Goal: Ask a question: Seek information or help from site administrators or community

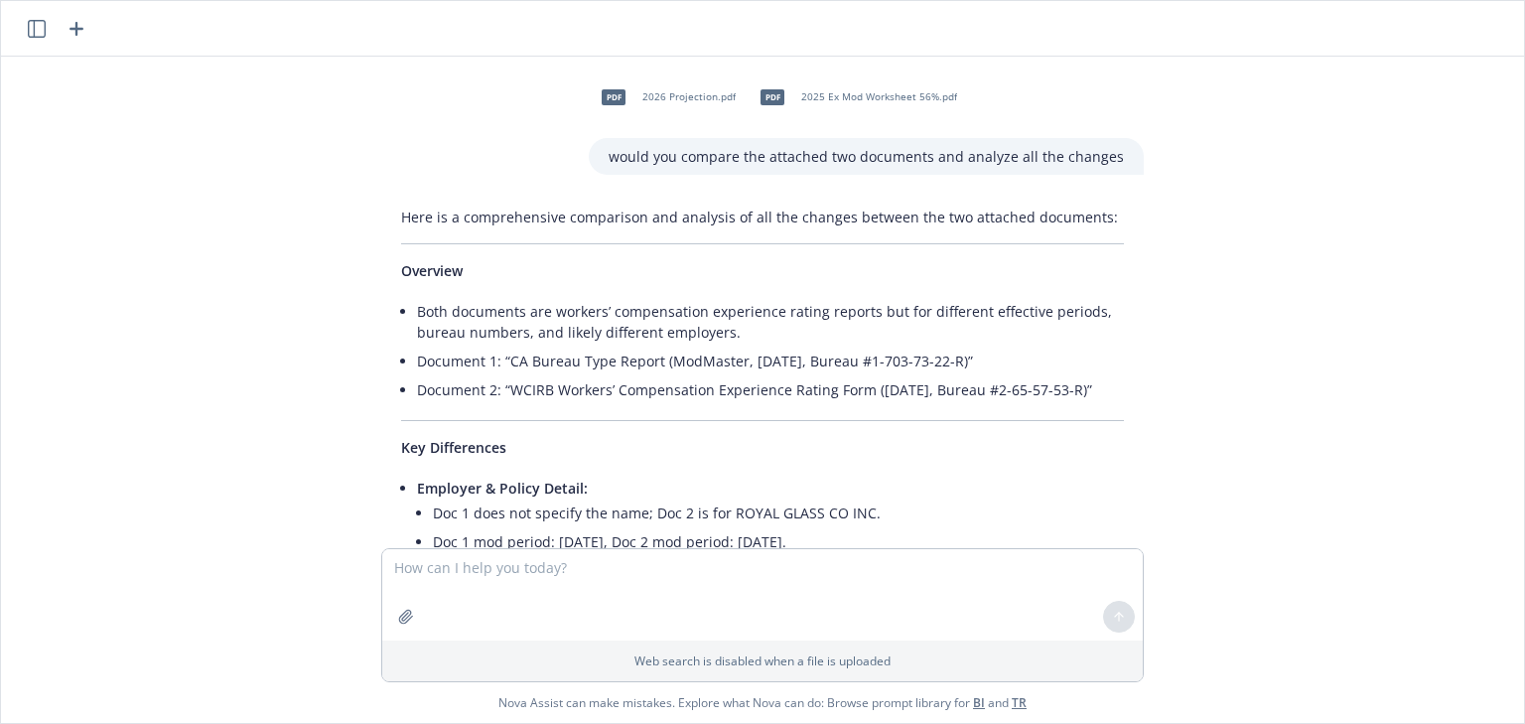
scroll to position [5221, 0]
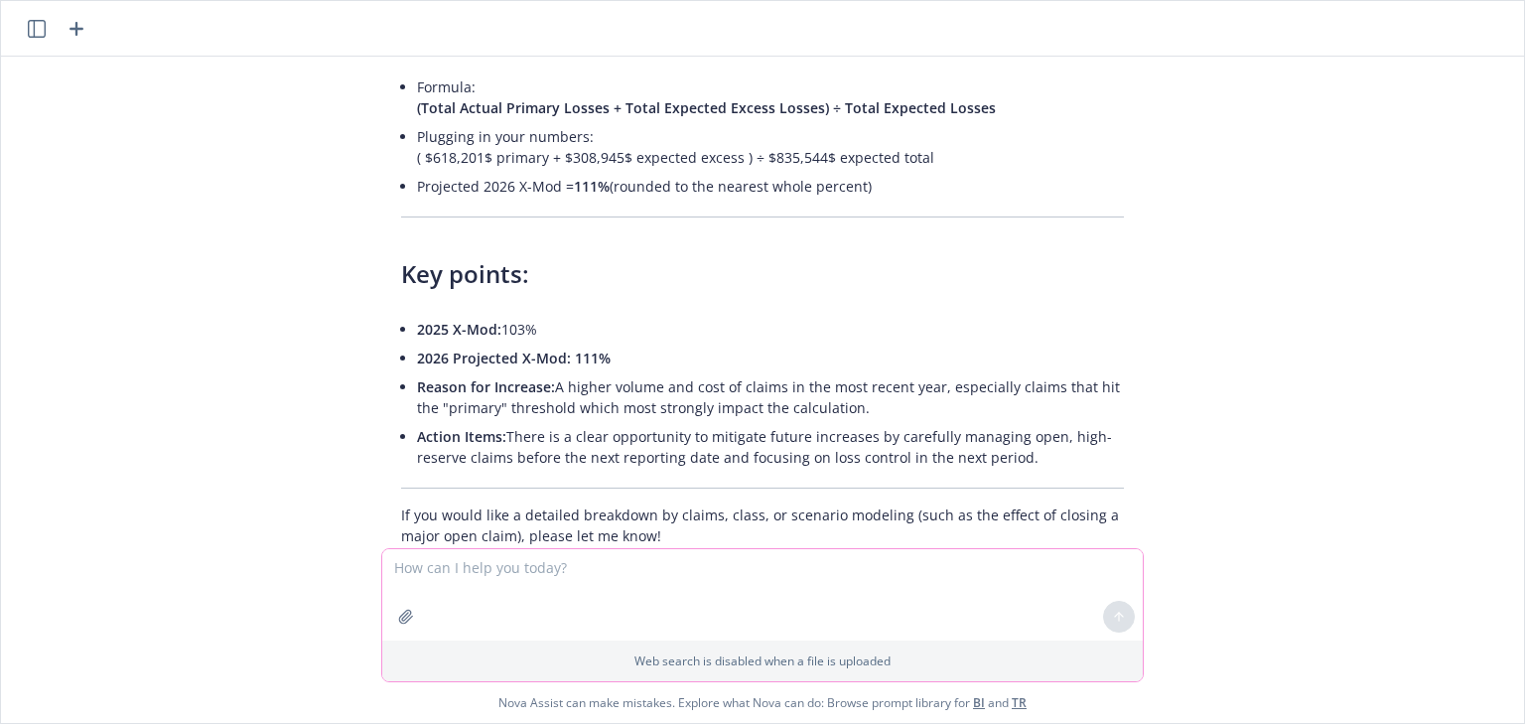
click at [472, 575] on textarea at bounding box center [762, 594] width 761 height 91
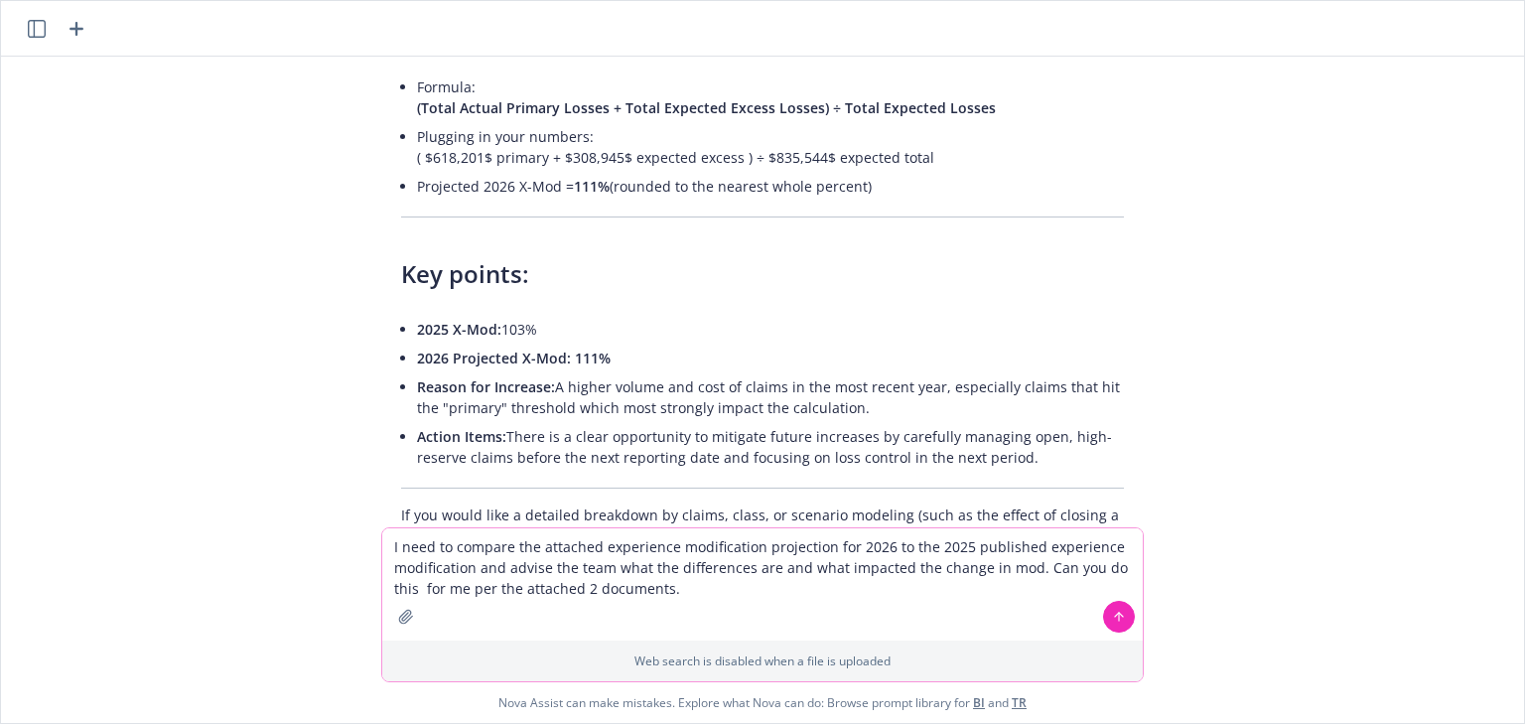
type textarea "I need to compare the attached experience modification projection for 2026 to t…"
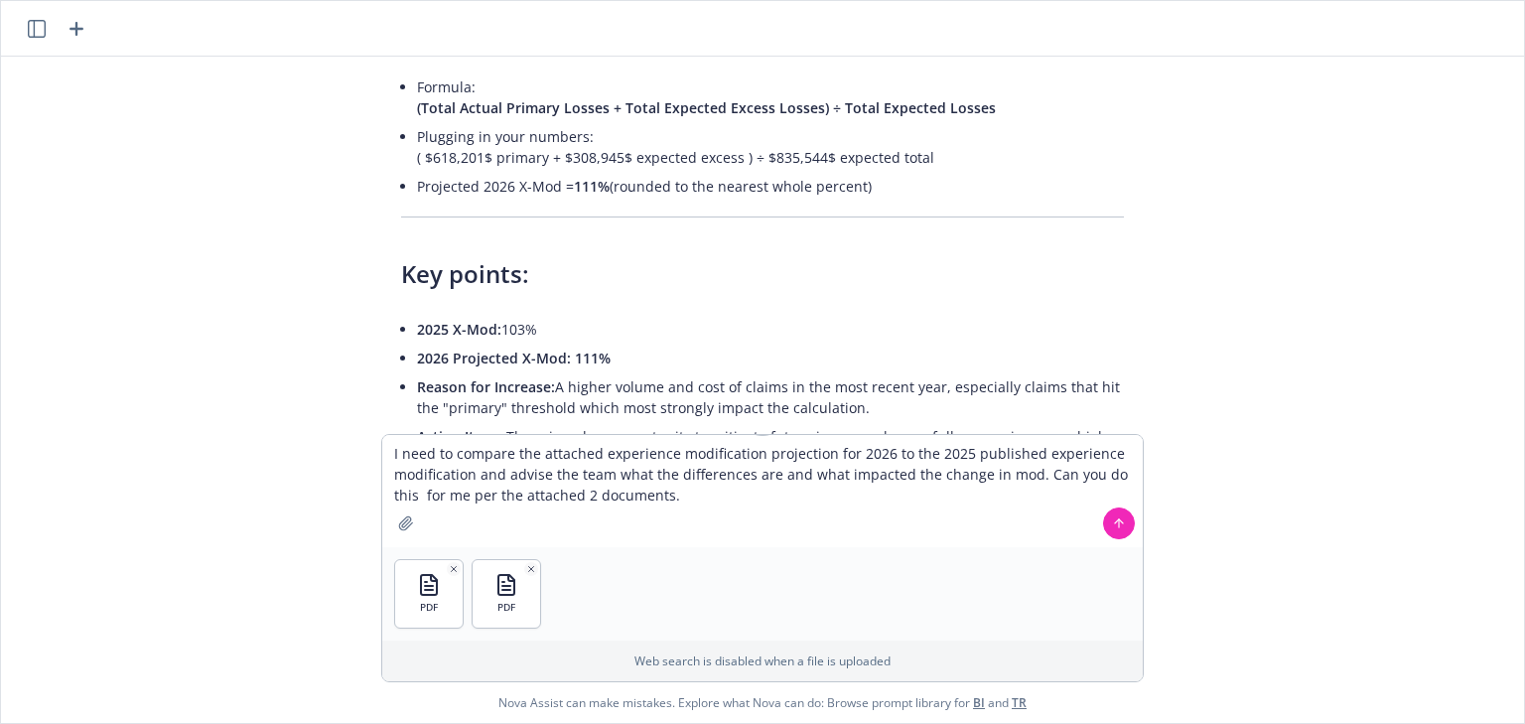
click at [1144, 500] on div "I need to compare the attached experience modification projection for 2026 to t…" at bounding box center [762, 578] width 1523 height 289
click at [1123, 526] on button at bounding box center [1119, 523] width 32 height 32
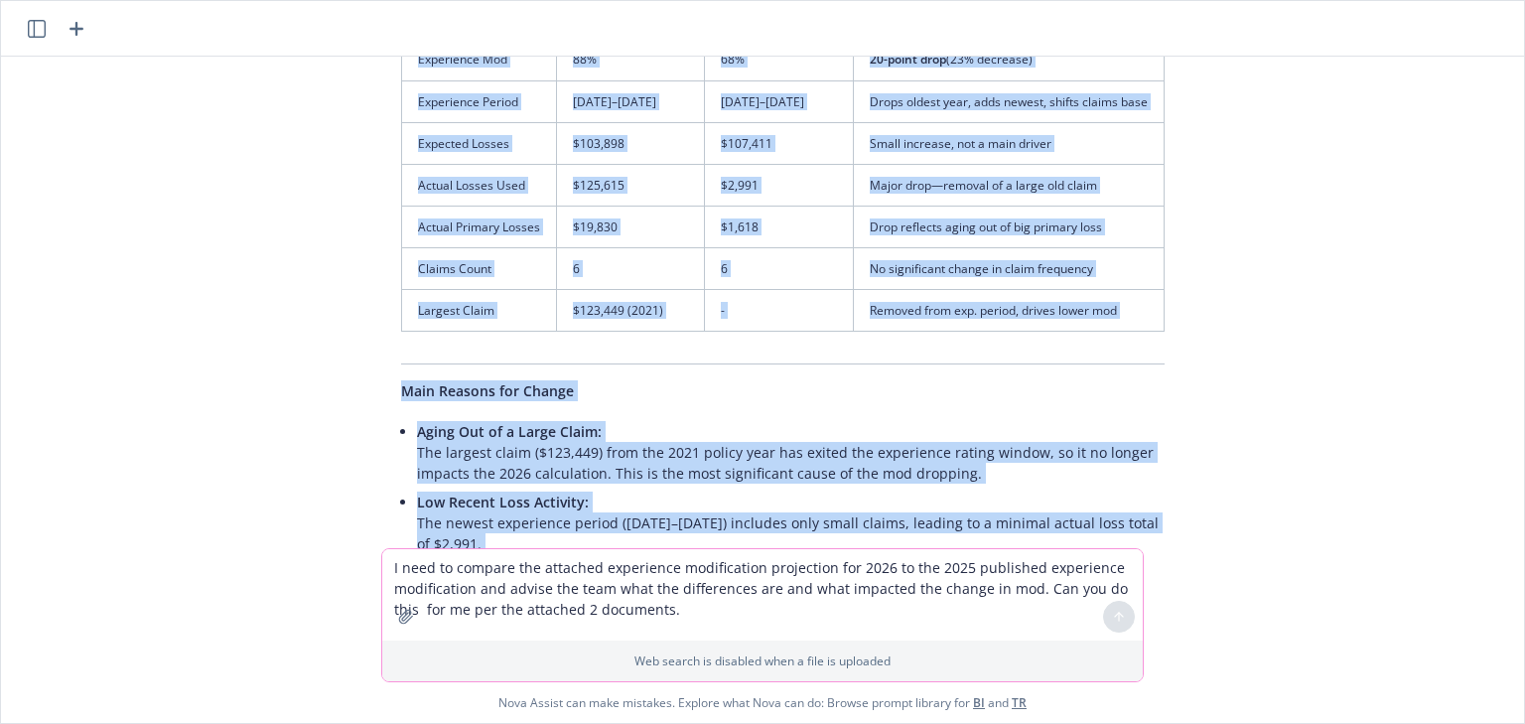
scroll to position [6152, 0]
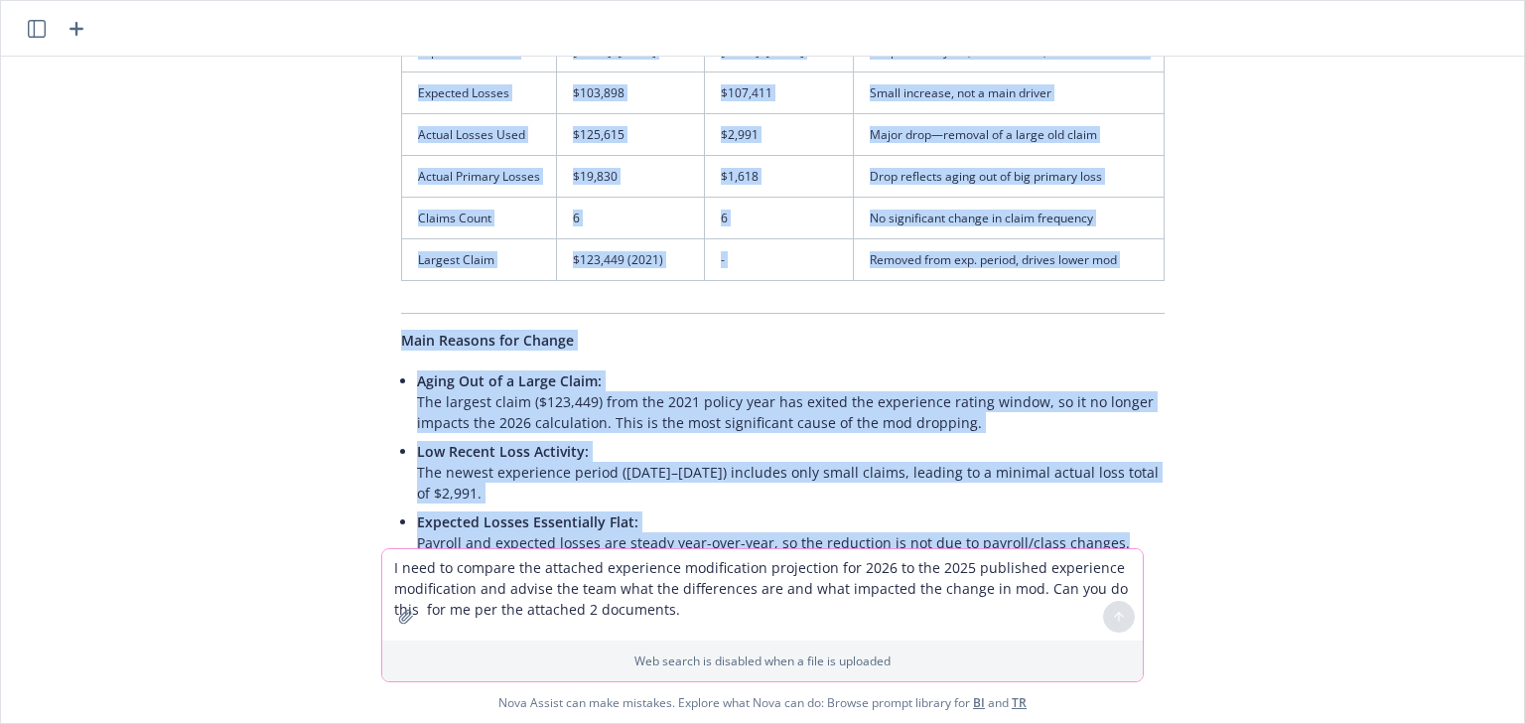
drag, startPoint x: 401, startPoint y: 318, endPoint x: 1193, endPoint y: 491, distance: 810.1
click at [1188, 495] on div "pdf 2026 Projection.pdf pdf 2025 Ex Mod Worksheet 56%.pdf would you compare the…" at bounding box center [762, 303] width 1523 height 492
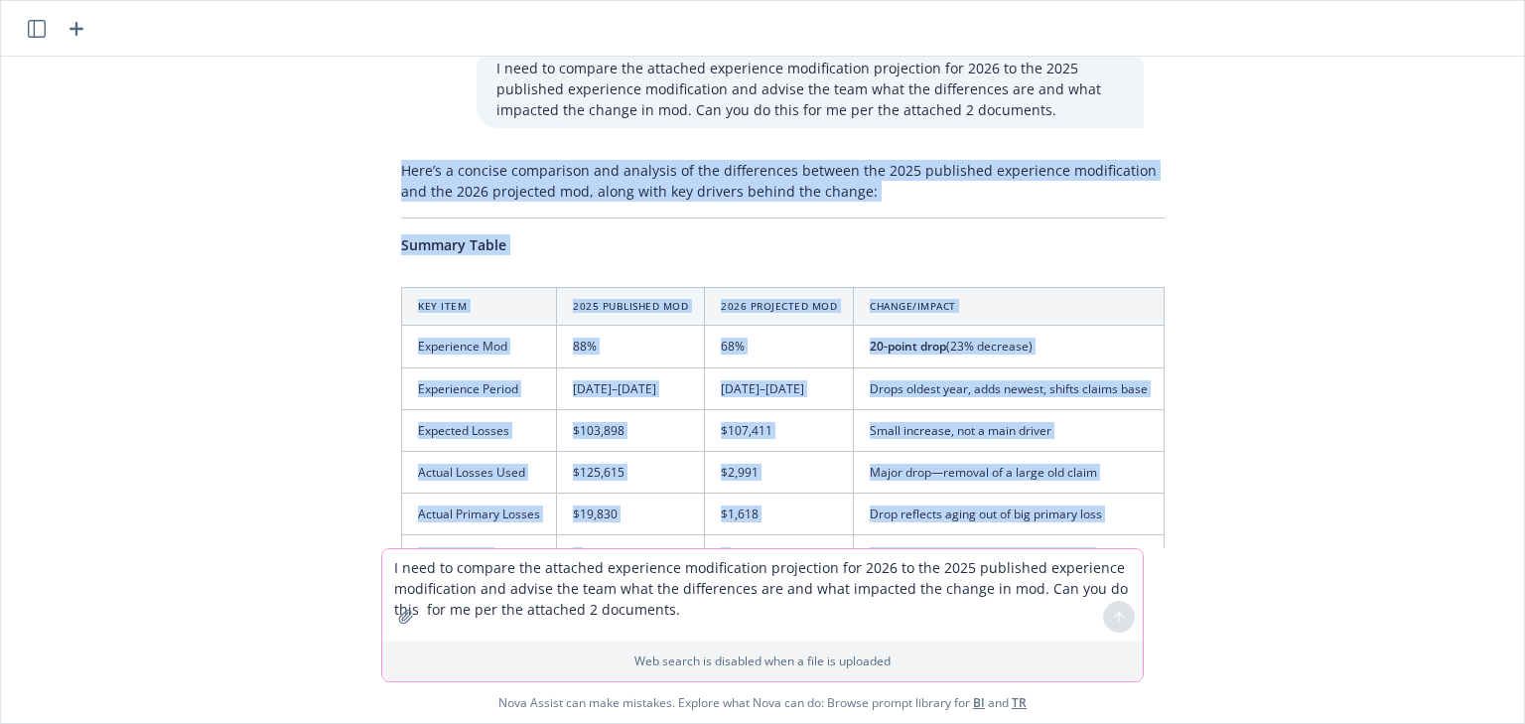
scroll to position [5755, 0]
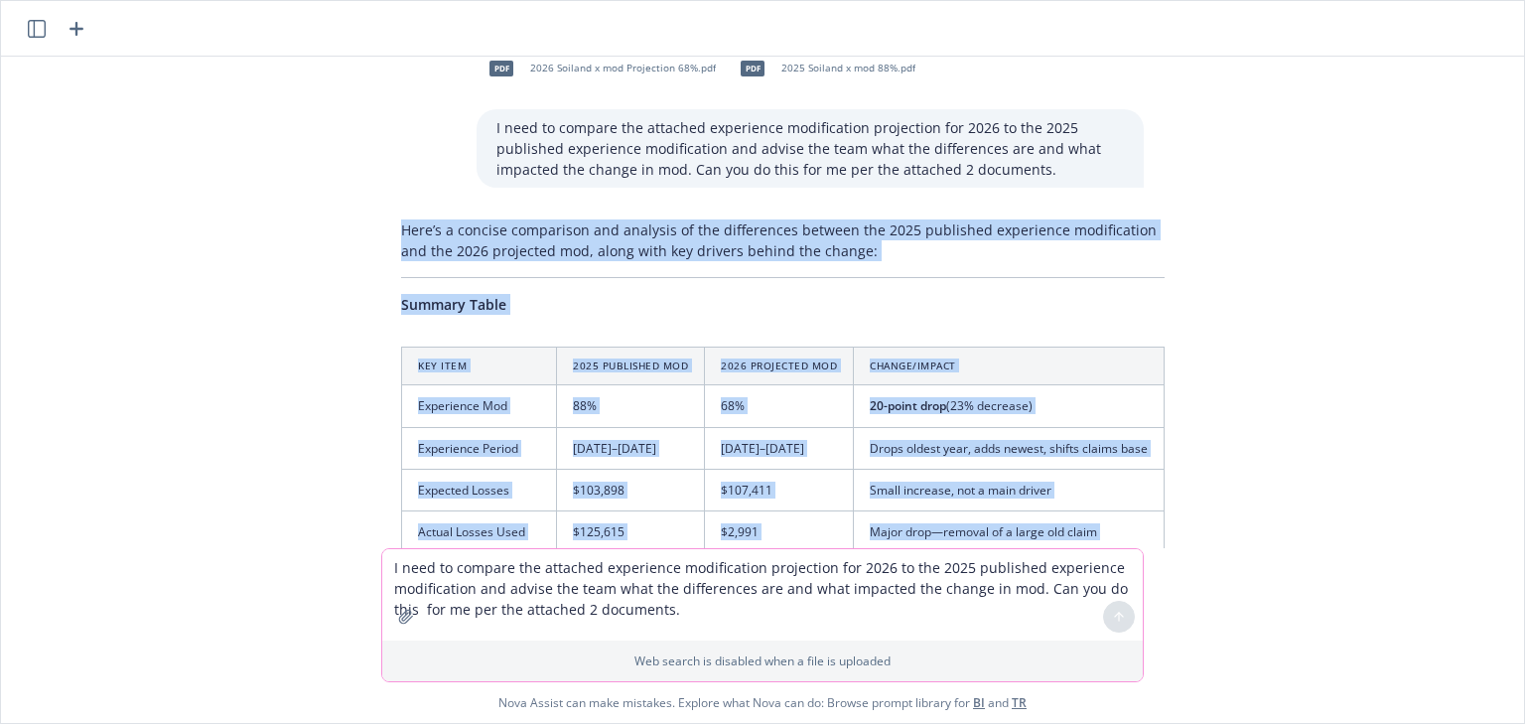
click at [421, 224] on div "Here’s a concise comparison and analysis of the differences between the 2025 pu…" at bounding box center [782, 713] width 803 height 1002
click at [401, 219] on p "Here’s a concise comparison and analysis of the differences between the 2025 pu…" at bounding box center [783, 240] width 764 height 42
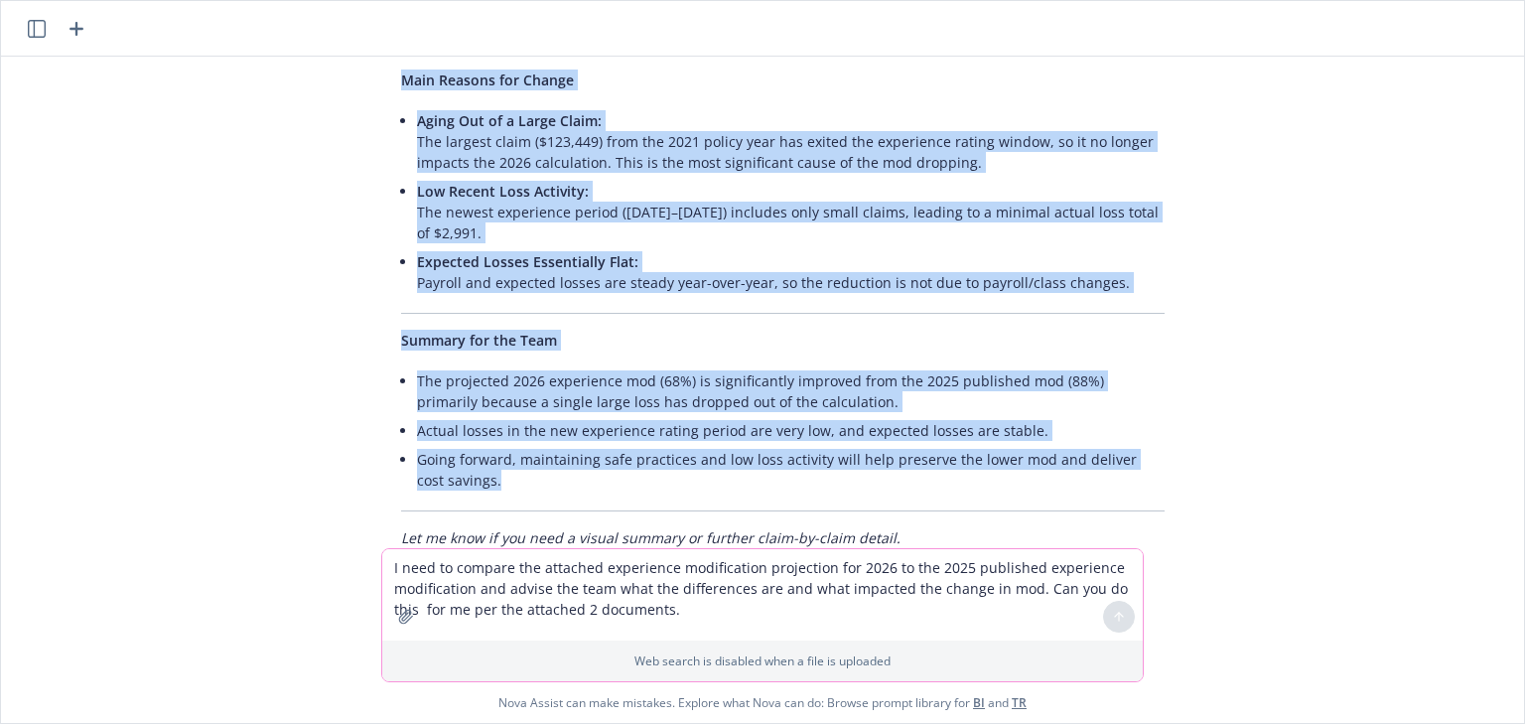
drag, startPoint x: 389, startPoint y: 175, endPoint x: 1048, endPoint y: 446, distance: 712.0
click at [1048, 446] on div "Here’s a concise comparison and analysis of the differences between the 2025 pu…" at bounding box center [782, 55] width 803 height 1002
copy div "Lore’i d sitamet consectetu adi elitsedd ei tem incididuntu laboree dol 1711 ma…"
click at [536, 560] on textarea "I need to compare the attached experience modification projection for 2026 to t…" at bounding box center [762, 594] width 761 height 91
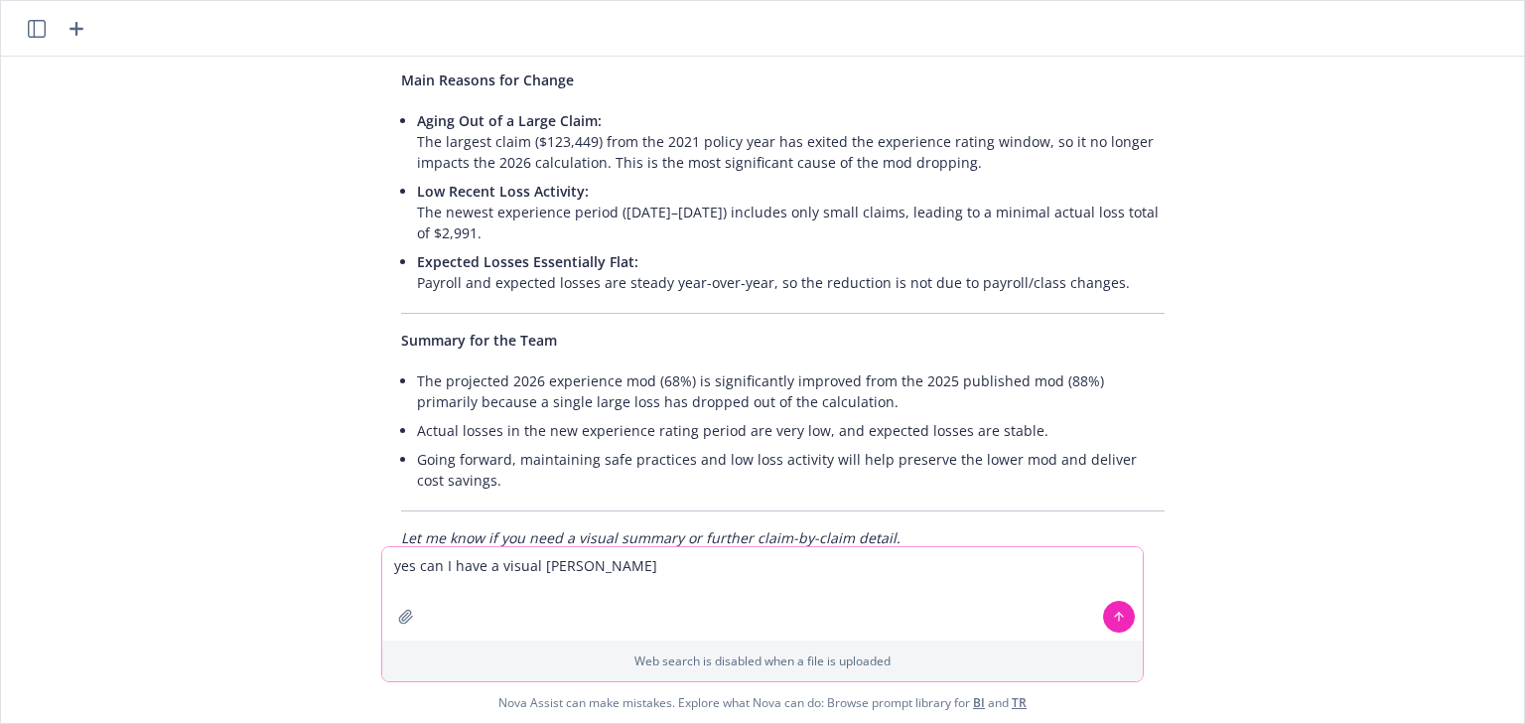
type textarea "yes can I have a visual summary"
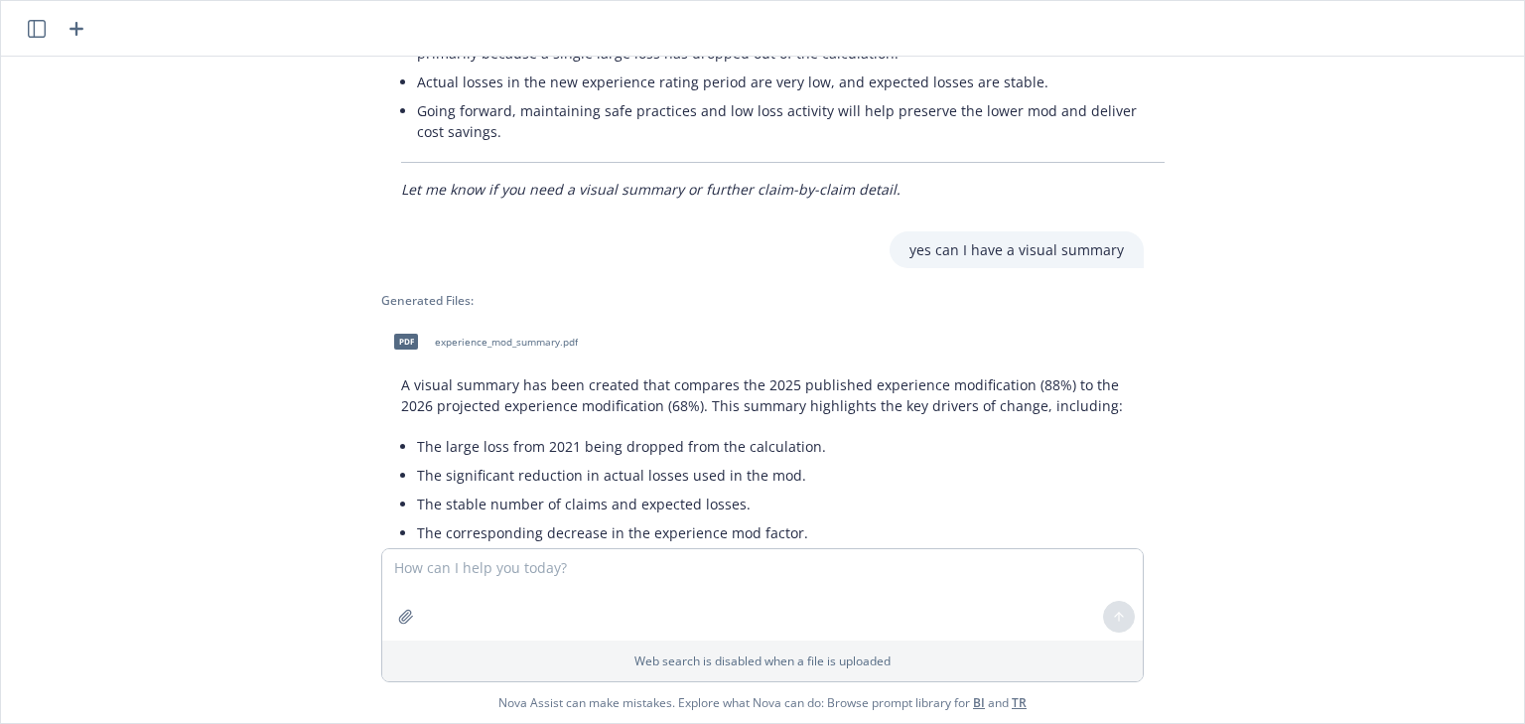
scroll to position [6818, 0]
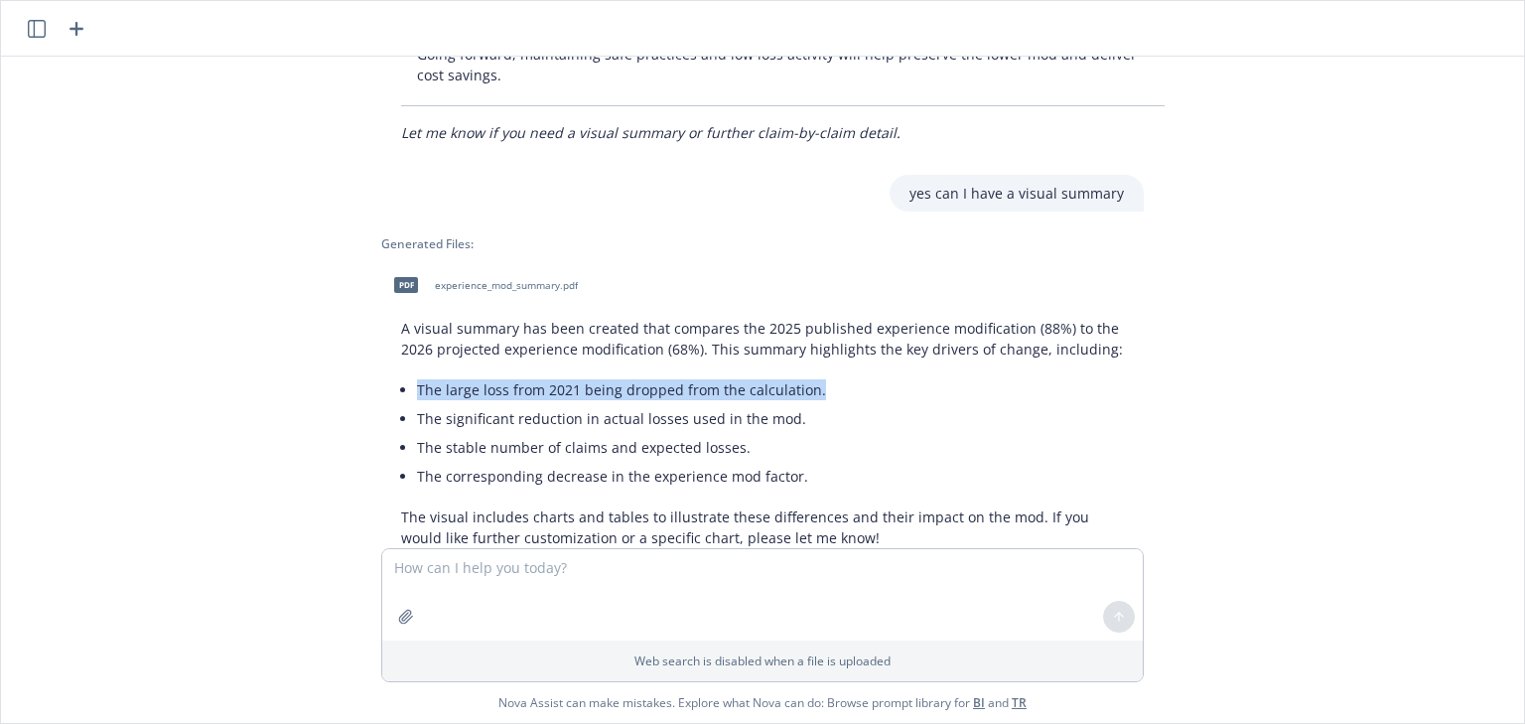
click at [1254, 313] on div "pdf 2026 Projection.pdf pdf 2025 Ex Mod Worksheet 56%.pdf would you compare the…" at bounding box center [762, 303] width 1523 height 492
click at [394, 277] on span "pdf" at bounding box center [406, 284] width 24 height 15
click at [572, 607] on textarea at bounding box center [762, 594] width 761 height 91
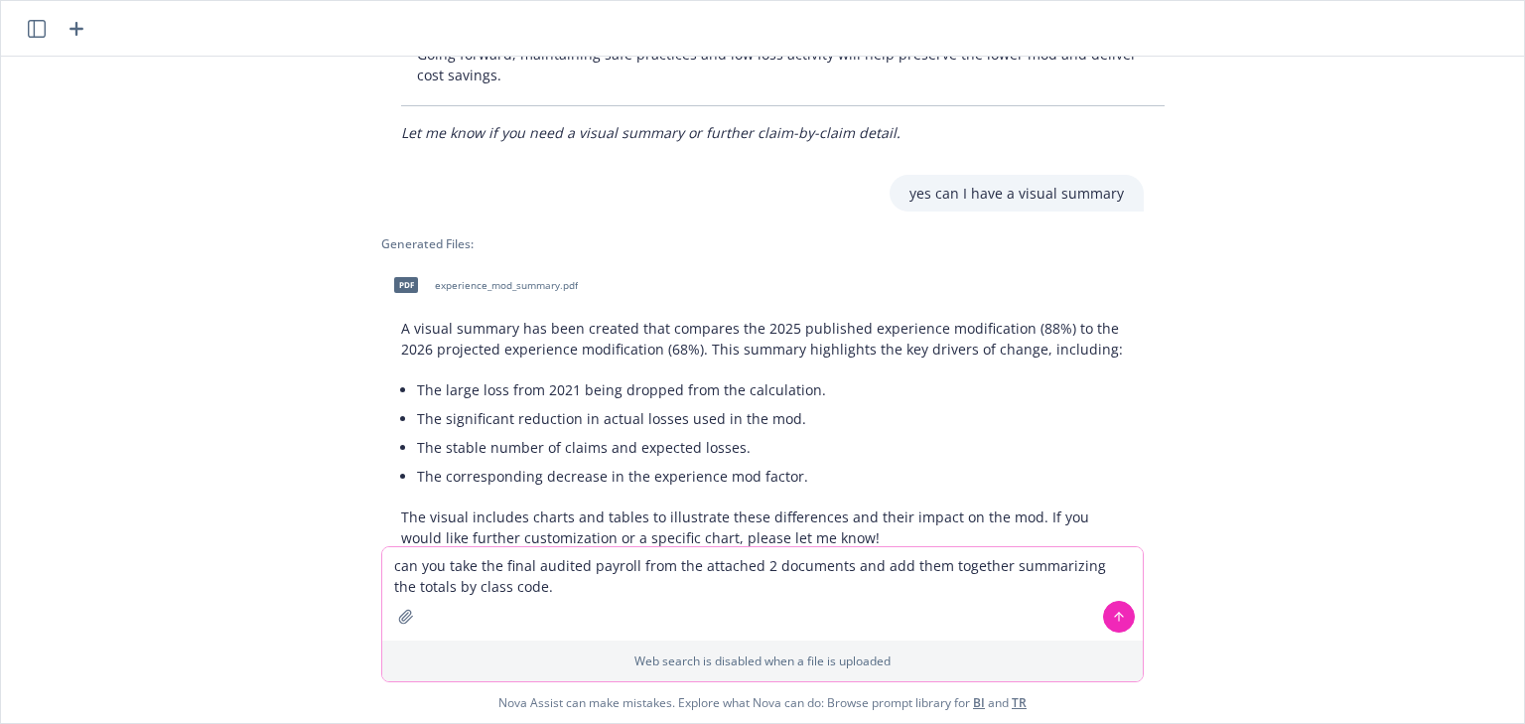
type textarea "can you take the final audited payroll from the attached 2 documents and add th…"
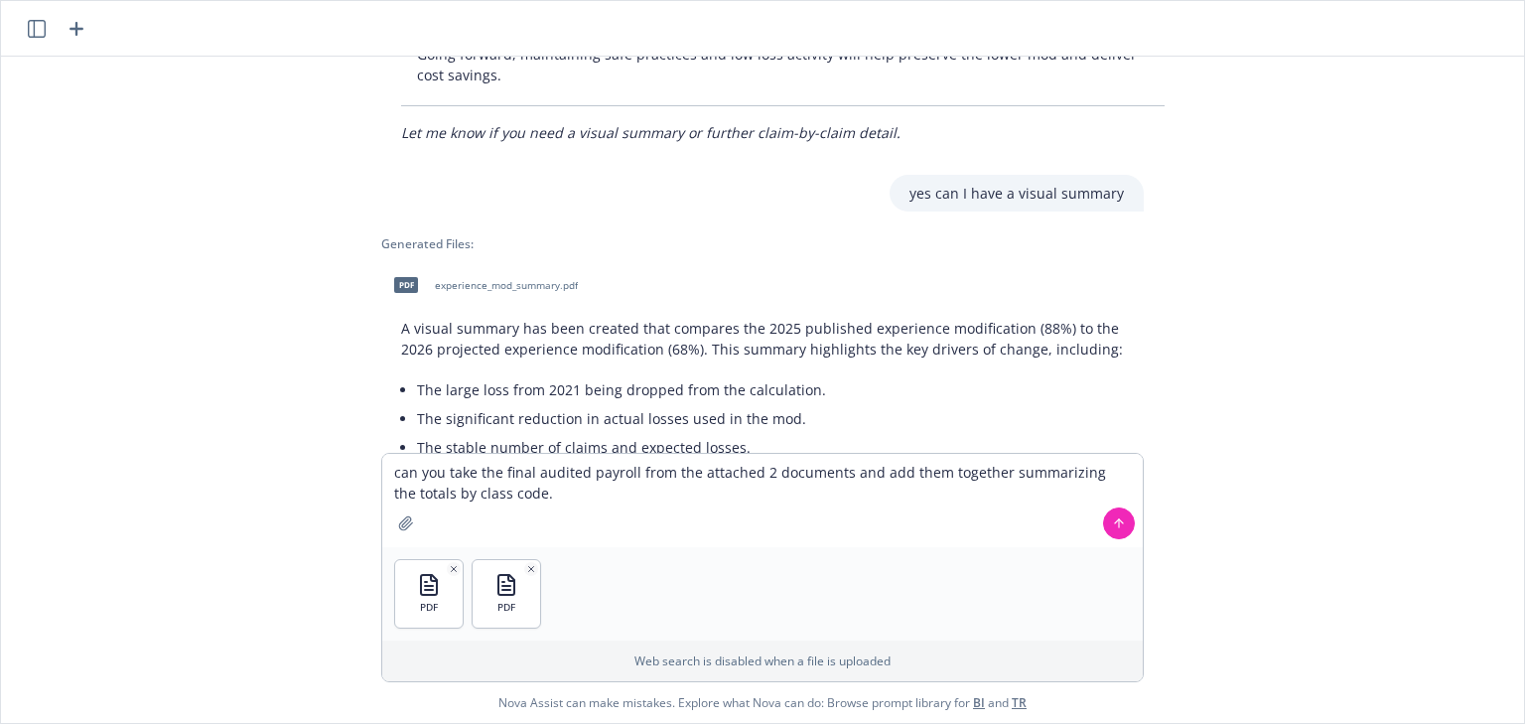
click at [1112, 528] on icon at bounding box center [1119, 523] width 14 height 14
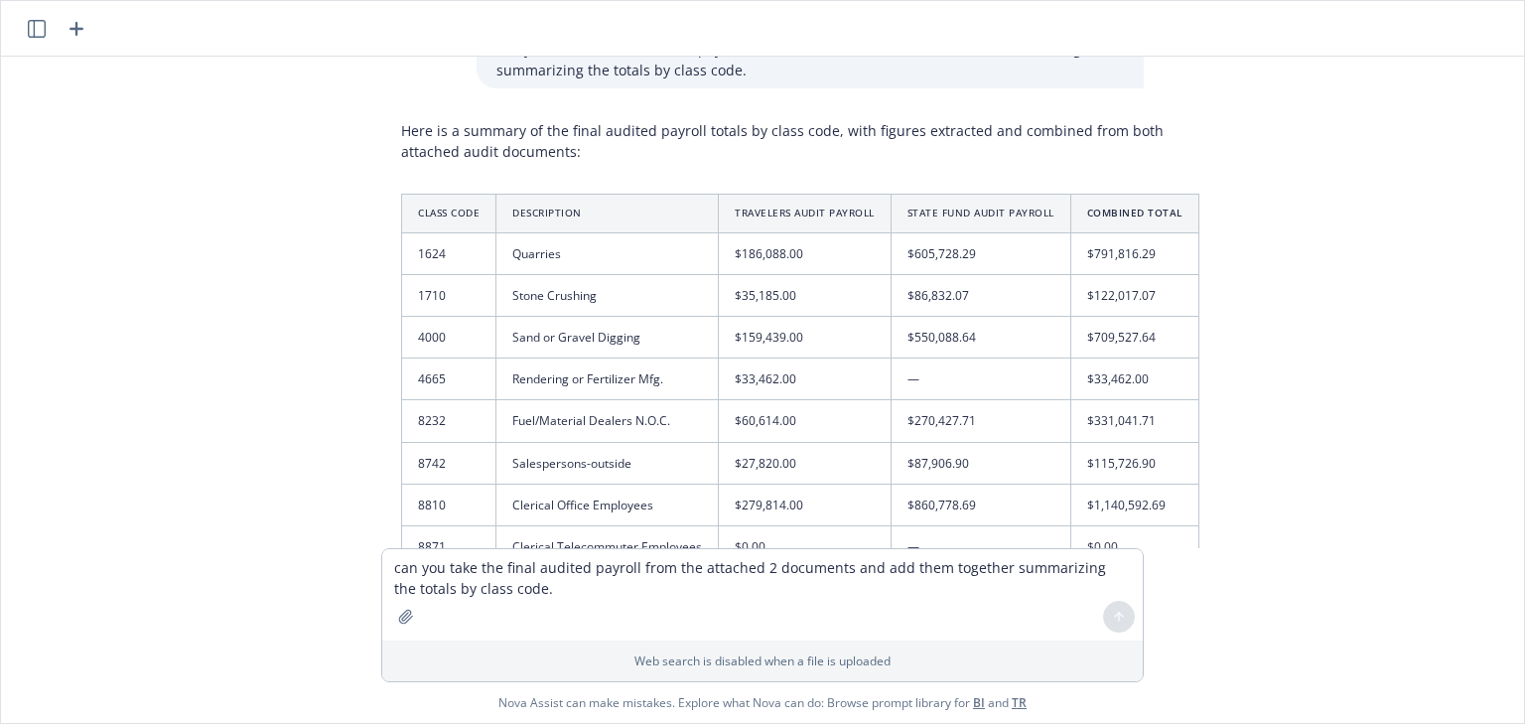
scroll to position [7416, 0]
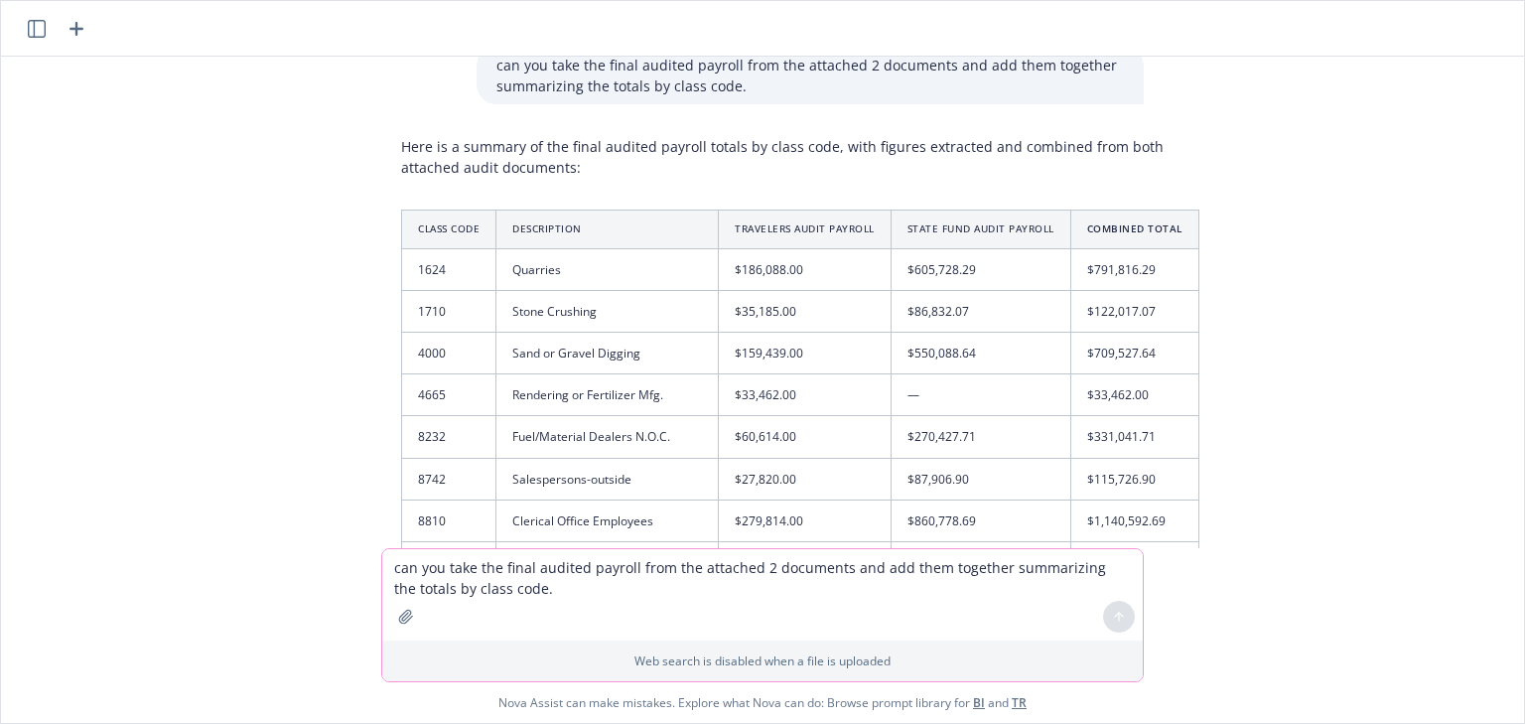
click at [672, 564] on textarea "can you take the final audited payroll from the attached 2 documents and add th…" at bounding box center [762, 594] width 761 height 91
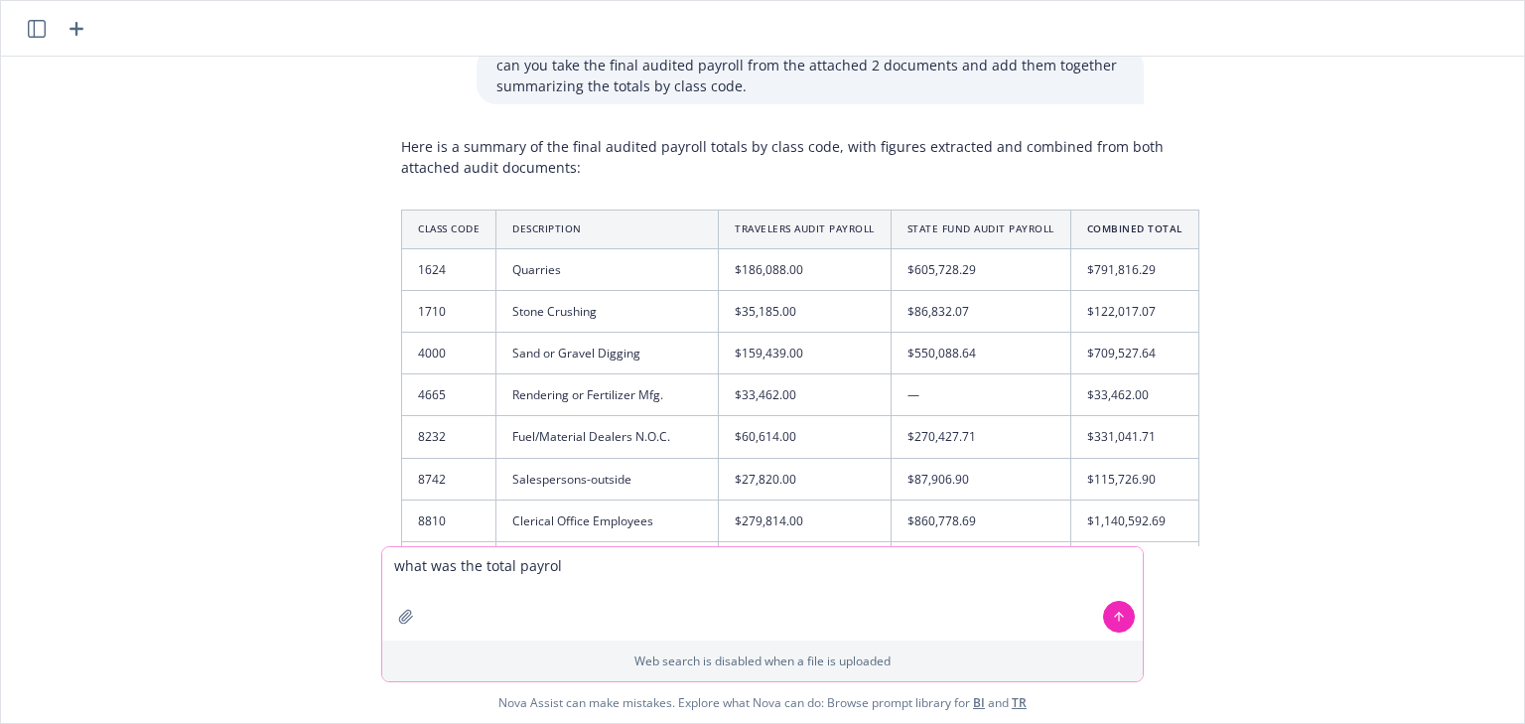
type textarea "what was the total payroll"
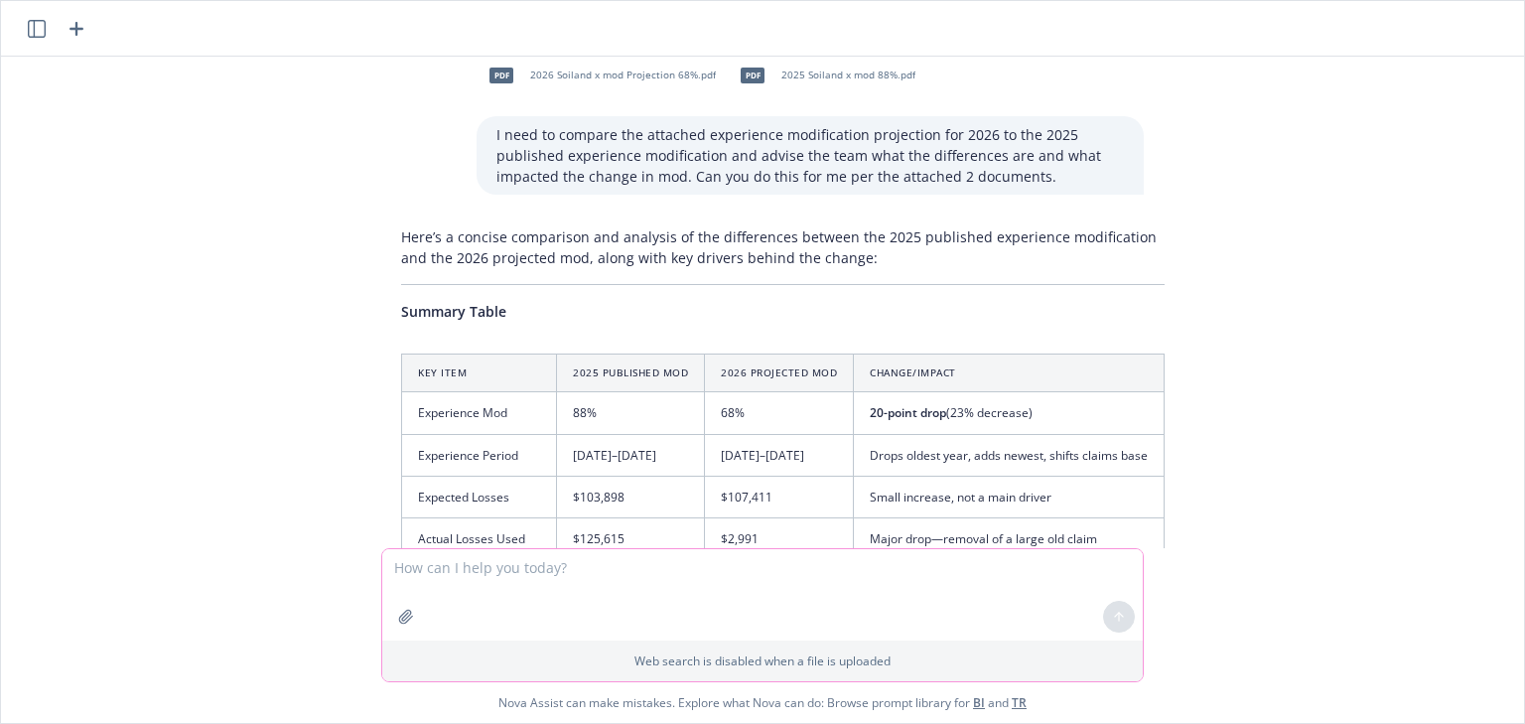
scroll to position [5488, 0]
